Goal: Complete application form: Complete application form

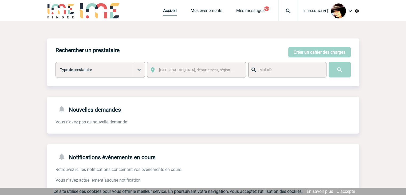
click at [163, 13] on link "Accueil" at bounding box center [170, 11] width 14 height 7
click at [164, 14] on link "Accueil" at bounding box center [170, 11] width 14 height 7
click at [314, 50] on button "Créer un cahier des charges" at bounding box center [319, 52] width 63 height 10
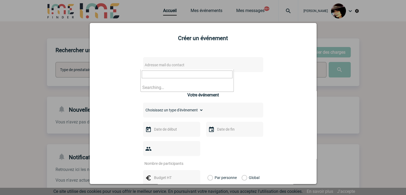
click at [182, 64] on span "Adresse mail du contact" at bounding box center [165, 65] width 40 height 4
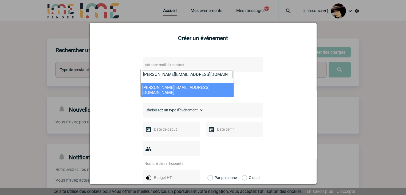
type input "muriel.chatenay@abeille-assurances.fr"
select select "130348"
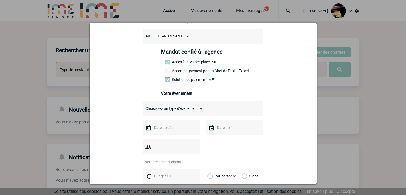
scroll to position [80, 0]
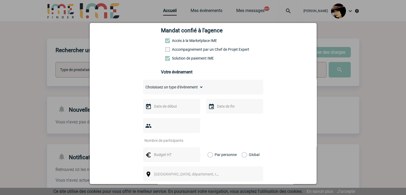
click at [155, 90] on select "Choisissez un type d'évènement Séminaire avec nuitée Séminaire sans nuitée Repa…" at bounding box center [173, 86] width 60 height 7
select select "1"
click at [143, 85] on select "Choisissez un type d'évènement Séminaire avec nuitée Séminaire sans nuitée Repa…" at bounding box center [173, 86] width 60 height 7
click at [175, 109] on input "text" at bounding box center [171, 106] width 37 height 7
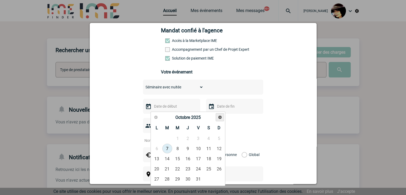
click at [221, 119] on link "Suivant" at bounding box center [220, 117] width 8 height 8
click at [167, 158] on link "13" at bounding box center [167, 159] width 10 height 10
type input "13-01-2026"
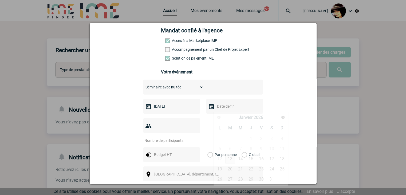
drag, startPoint x: 227, startPoint y: 111, endPoint x: 231, endPoint y: 120, distance: 10.1
click at [227, 110] on input "text" at bounding box center [234, 106] width 37 height 7
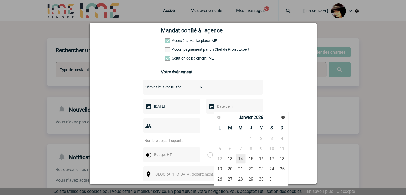
click at [240, 160] on link "14" at bounding box center [241, 159] width 10 height 10
type input "14-01-2026"
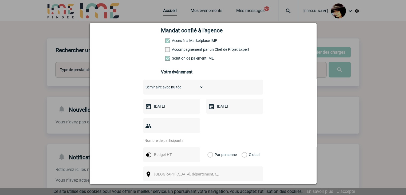
click at [156, 137] on input "number" at bounding box center [168, 140] width 50 height 7
type input "7"
drag, startPoint x: 167, startPoint y: 148, endPoint x: 170, endPoint y: 144, distance: 5.3
click at [167, 151] on input "text" at bounding box center [171, 154] width 37 height 7
type input "1500"
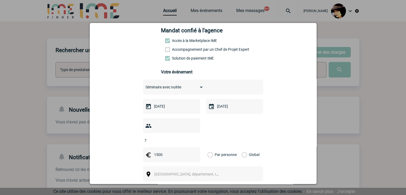
click at [242, 147] on label "Global" at bounding box center [243, 154] width 3 height 15
click at [0, 0] on input "Global" at bounding box center [0, 0] width 0 height 0
click at [180, 172] on span "[GEOGRAPHIC_DATA], département, région..." at bounding box center [191, 174] width 74 height 4
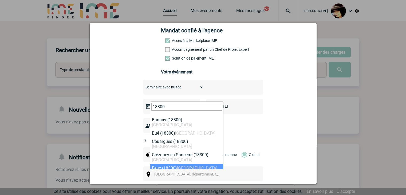
type input "18300"
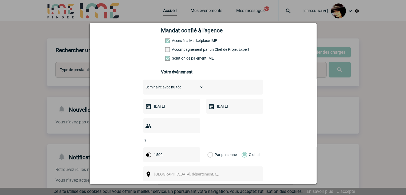
click at [184, 172] on span "[GEOGRAPHIC_DATA], département, région..." at bounding box center [191, 174] width 74 height 4
click at [238, 167] on div "[GEOGRAPHIC_DATA], département, région..." at bounding box center [203, 173] width 120 height 15
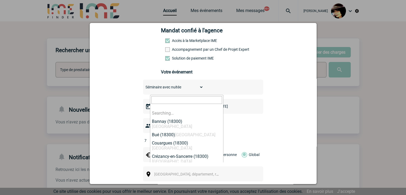
click at [188, 172] on span "[GEOGRAPHIC_DATA], département, région..." at bounding box center [191, 174] width 74 height 4
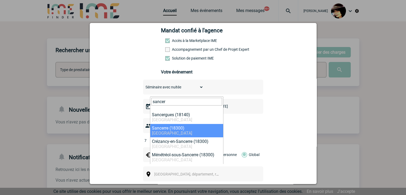
type input "sancer"
select select "2839"
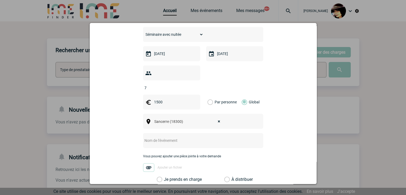
scroll to position [134, 0]
click at [173, 136] on div at bounding box center [203, 139] width 120 height 15
click at [172, 136] on input "text" at bounding box center [196, 139] width 106 height 7
click at [195, 132] on div "CENTRALISATION -" at bounding box center [203, 139] width 120 height 15
click at [196, 136] on input "CENTRALISATION -" at bounding box center [196, 139] width 106 height 7
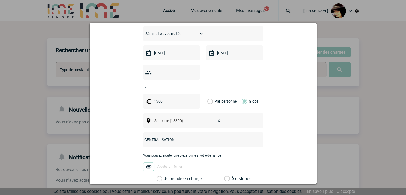
paste input "prestation Séminaire à Sancerre"
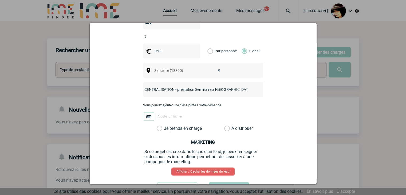
scroll to position [187, 0]
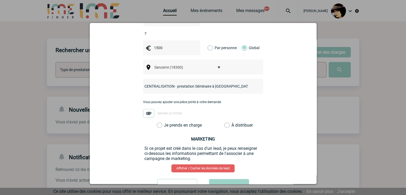
type input "CENTRALISATION - prestation Séminaire à Sancerre"
click at [225, 123] on label "À distribuer" at bounding box center [227, 125] width 6 height 5
click at [0, 0] on input "À distribuer" at bounding box center [0, 0] width 0 height 0
click at [227, 179] on button "Valider" at bounding box center [229, 186] width 40 height 15
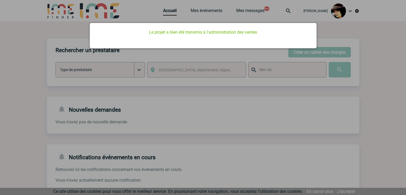
scroll to position [0, 0]
click at [254, 138] on div at bounding box center [203, 97] width 406 height 195
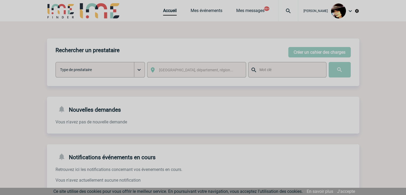
click at [166, 12] on div at bounding box center [203, 97] width 406 height 195
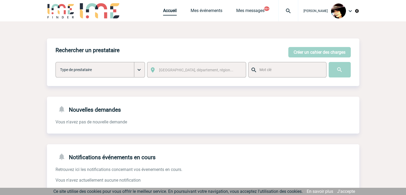
click at [165, 13] on link "Accueil" at bounding box center [170, 11] width 14 height 7
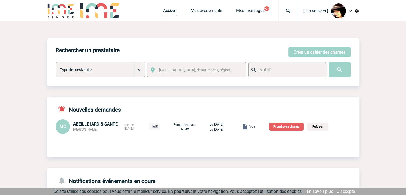
click at [255, 126] on span "Voir" at bounding box center [252, 127] width 6 height 4
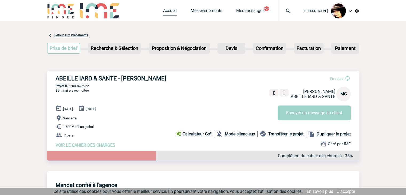
click at [170, 12] on link "Accueil" at bounding box center [170, 11] width 14 height 7
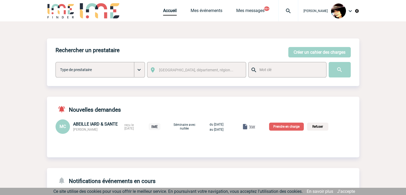
click at [298, 126] on p "Prendre en charge" at bounding box center [286, 127] width 35 height 8
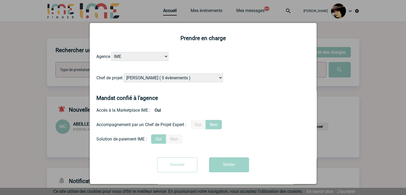
click at [142, 80] on select "[PERSON_NAME] ( 0 évènements ) [PERSON_NAME] ( 200 évènements ) [PERSON_NAME] (…" at bounding box center [173, 77] width 99 height 9
select select "131234"
click at [124, 74] on select "[PERSON_NAME] ( 0 évènements ) [PERSON_NAME] ( 200 évènements ) [PERSON_NAME] (…" at bounding box center [173, 77] width 99 height 9
click at [224, 164] on button "Valider" at bounding box center [229, 164] width 40 height 15
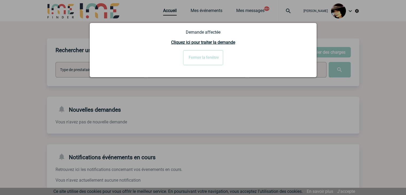
click at [193, 61] on input "Fermer la fenêtre" at bounding box center [203, 57] width 40 height 15
